Goal: Task Accomplishment & Management: Use online tool/utility

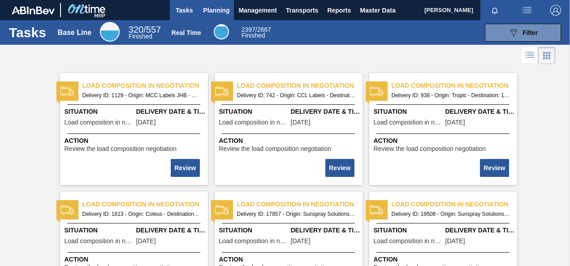
click at [217, 12] on span "Planning" at bounding box center [216, 10] width 26 height 11
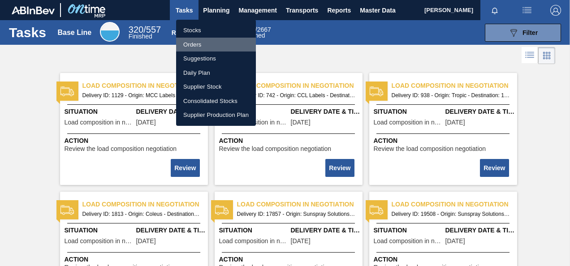
click at [194, 44] on li "Orders" at bounding box center [216, 45] width 80 height 14
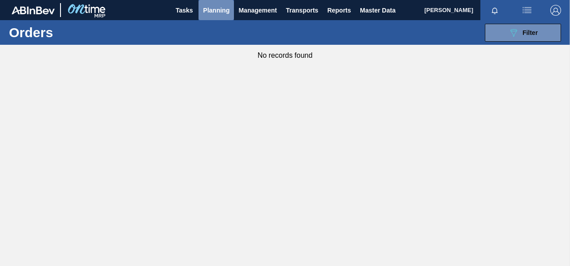
click at [209, 9] on span "Planning" at bounding box center [216, 10] width 26 height 11
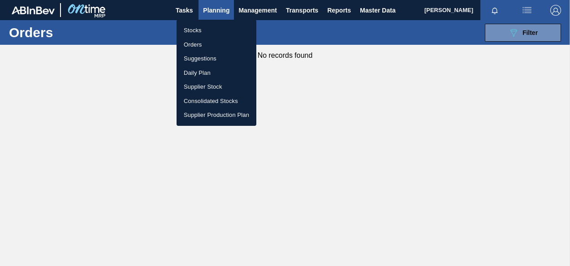
click at [330, 207] on div at bounding box center [285, 133] width 570 height 266
